Goal: Task Accomplishment & Management: Use online tool/utility

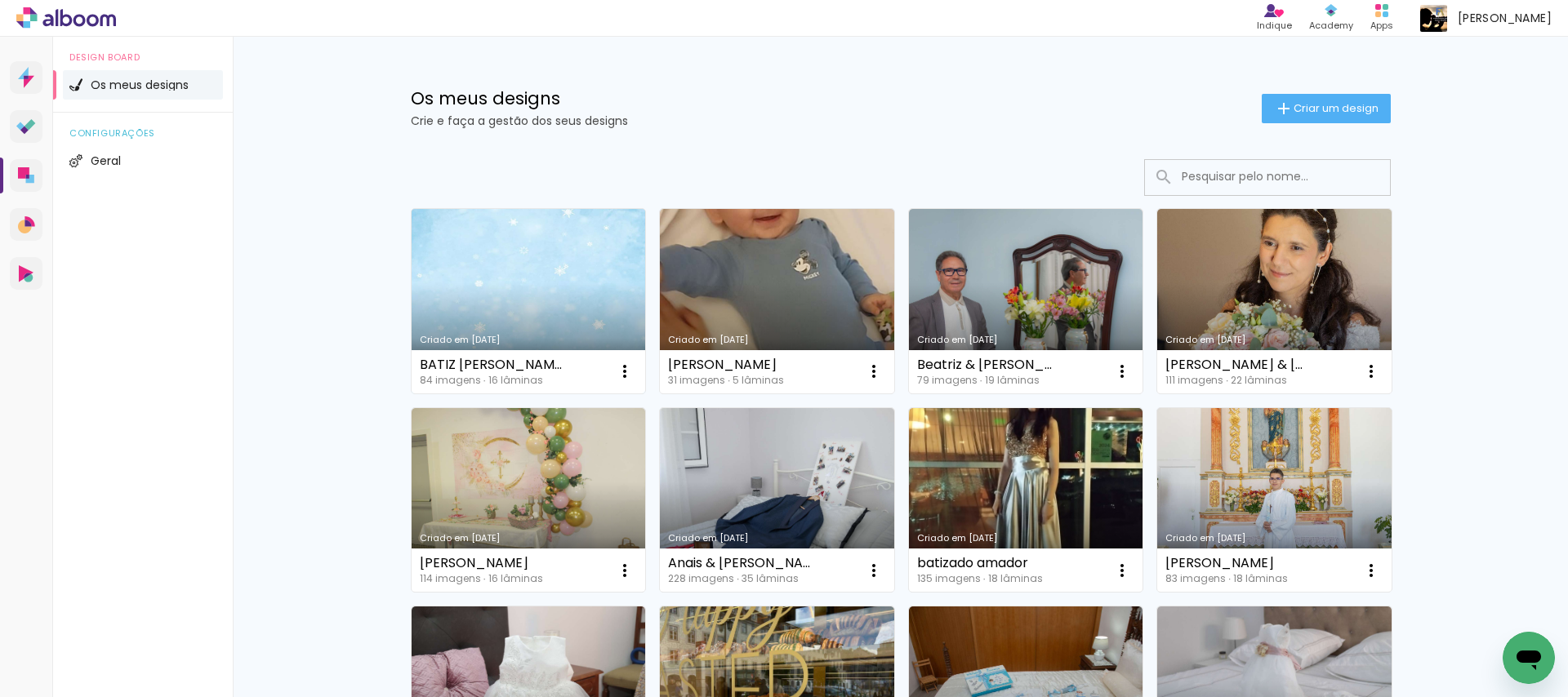
click at [578, 280] on link "Criado em [DATE]" at bounding box center [528, 301] width 234 height 185
